Goal: Information Seeking & Learning: Learn about a topic

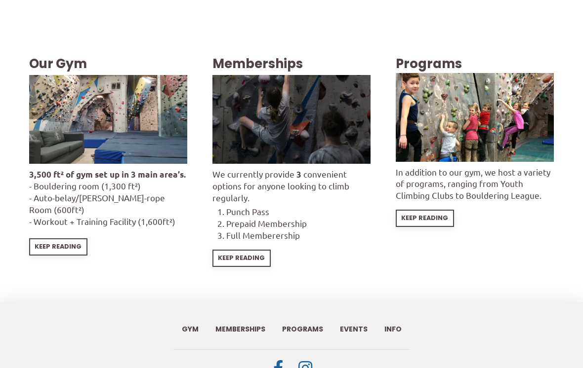
scroll to position [1533, 0]
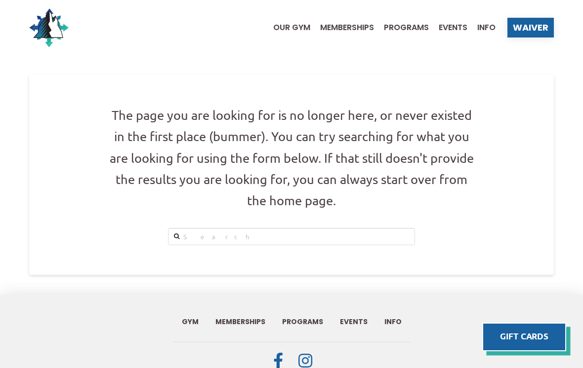
click at [398, 19] on ul "Our Gym Memberships Programs Events Info" at bounding box center [379, 27] width 232 height 39
click at [353, 26] on span "Memberships" at bounding box center [347, 28] width 54 height 8
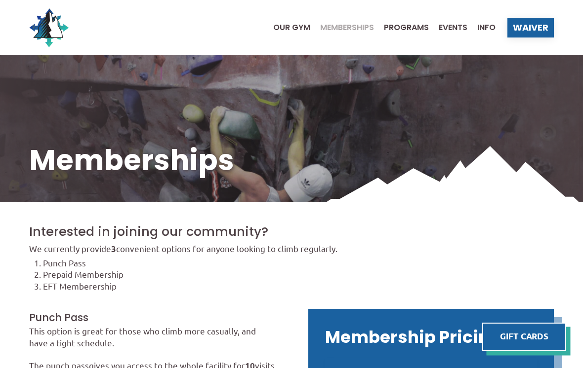
click at [296, 31] on span "Our Gym" at bounding box center [291, 28] width 37 height 8
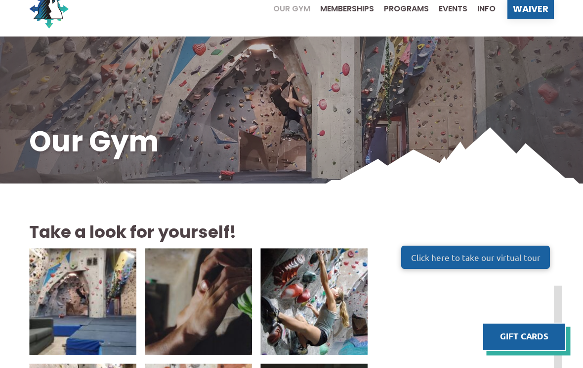
scroll to position [8, 0]
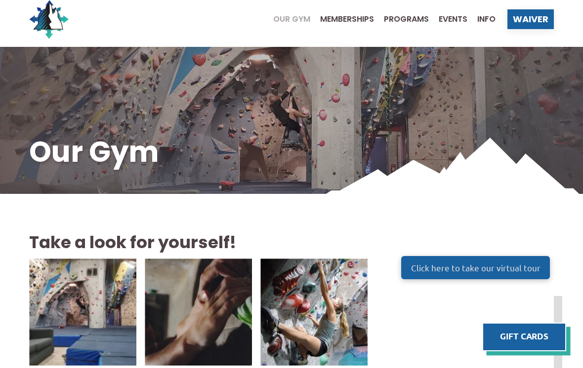
click at [501, 269] on span "Click here to take our virtual tour" at bounding box center [475, 268] width 129 height 8
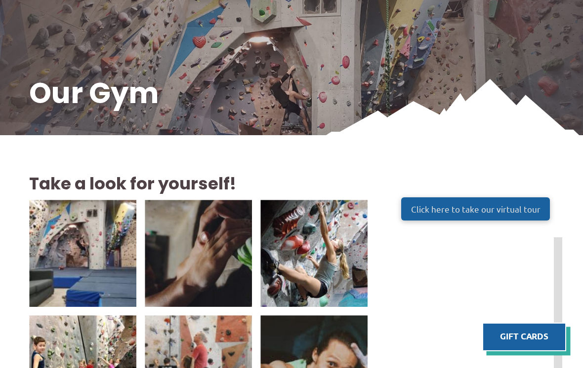
scroll to position [0, 0]
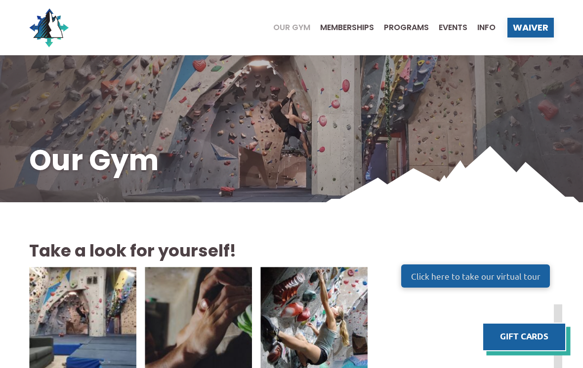
click at [348, 28] on span "Memberships" at bounding box center [347, 28] width 54 height 8
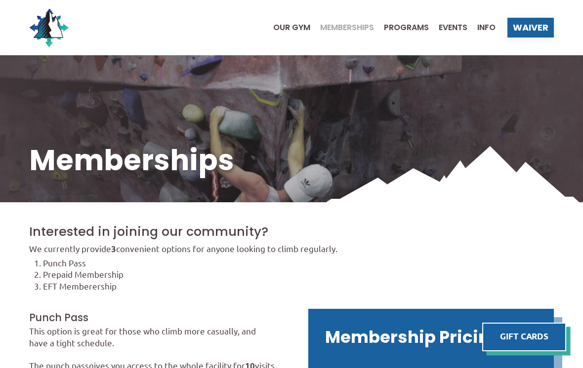
click at [399, 26] on span "Programs" at bounding box center [406, 28] width 45 height 8
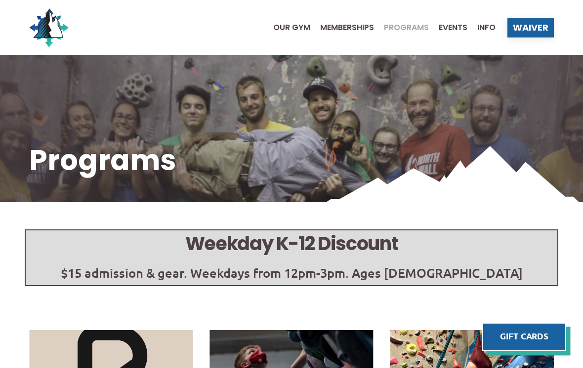
click at [449, 27] on span "Events" at bounding box center [452, 28] width 29 height 8
click at [484, 30] on span "Info" at bounding box center [486, 28] width 18 height 8
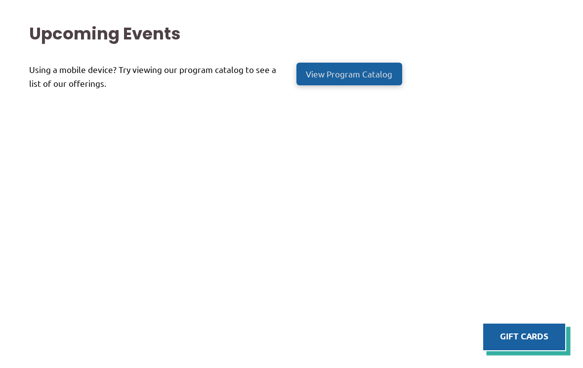
scroll to position [228, 0]
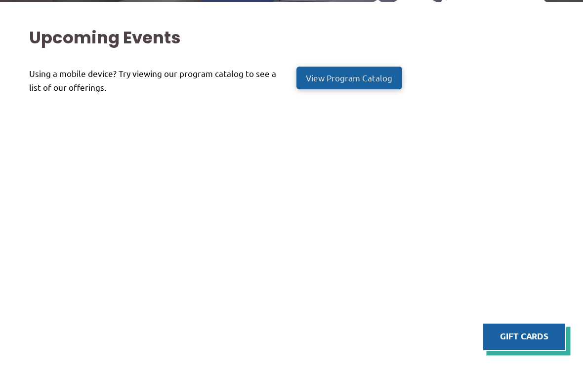
click at [341, 76] on span "View Program Catalog" at bounding box center [349, 78] width 86 height 8
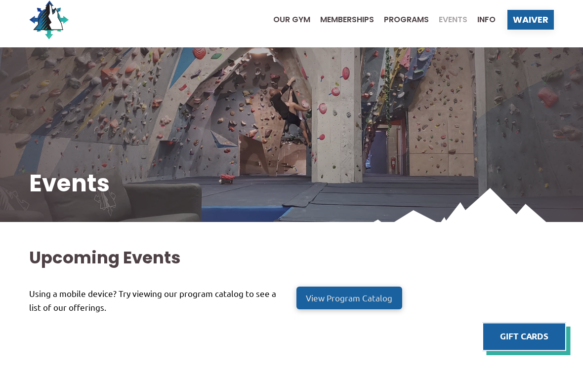
scroll to position [0, 0]
